Goal: Navigation & Orientation: Find specific page/section

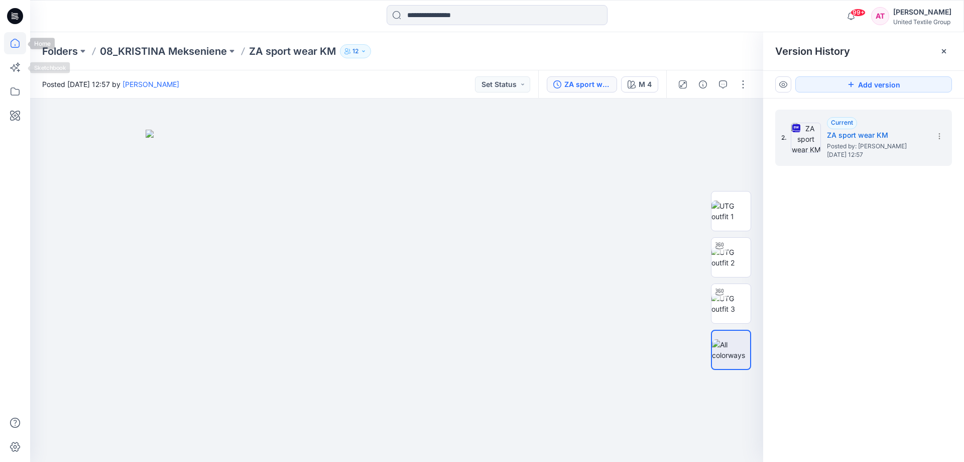
click at [21, 45] on icon at bounding box center [15, 43] width 22 height 22
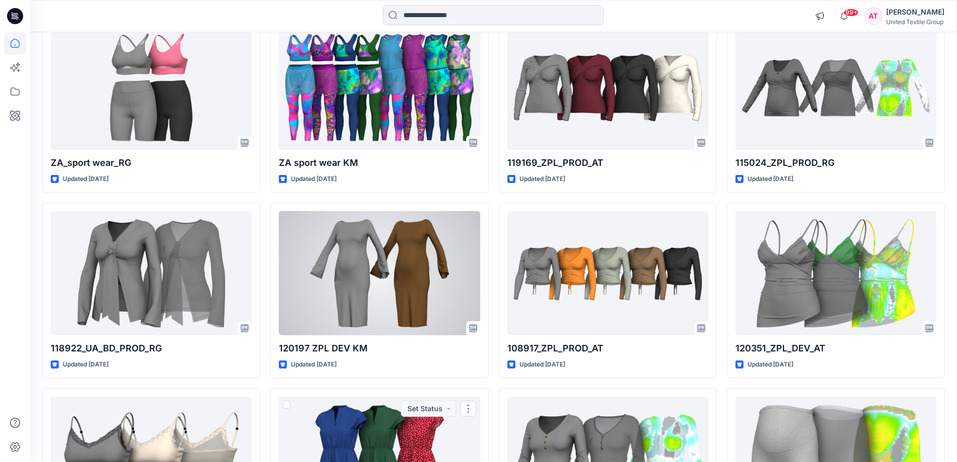
scroll to position [424, 0]
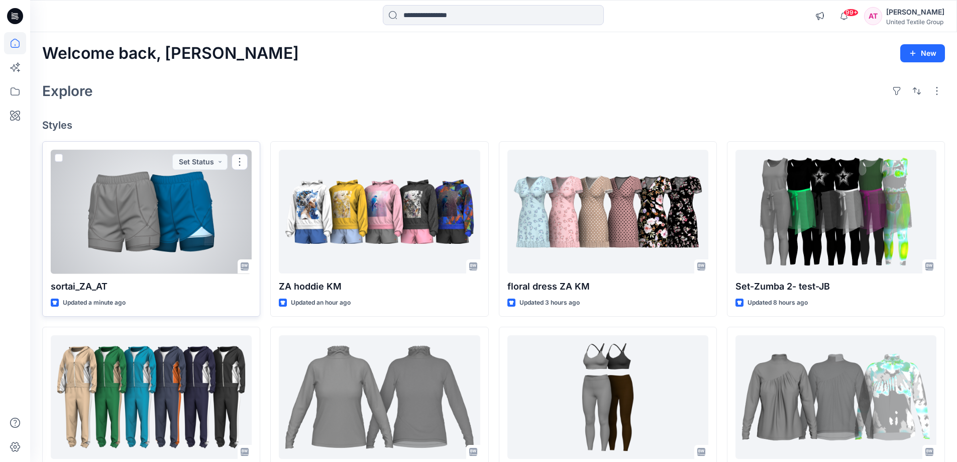
click at [186, 222] on div at bounding box center [151, 212] width 201 height 124
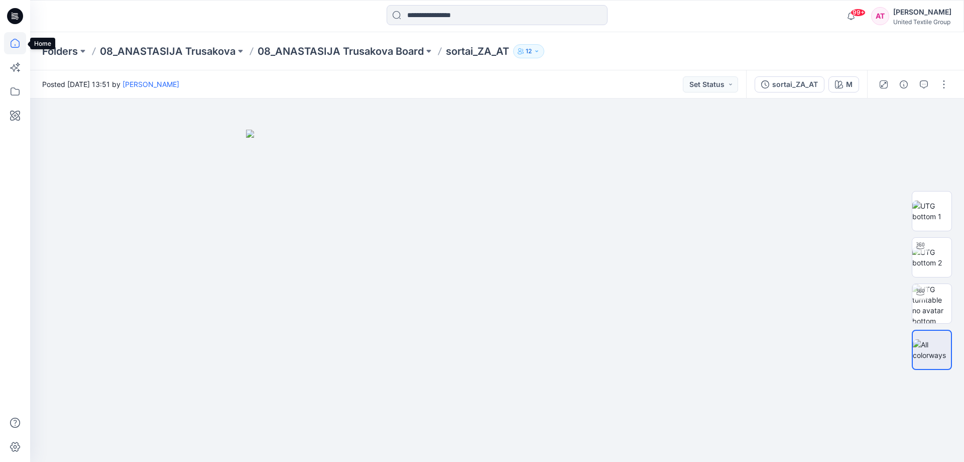
click at [19, 41] on icon at bounding box center [15, 43] width 22 height 22
